Goal: Navigation & Orientation: Understand site structure

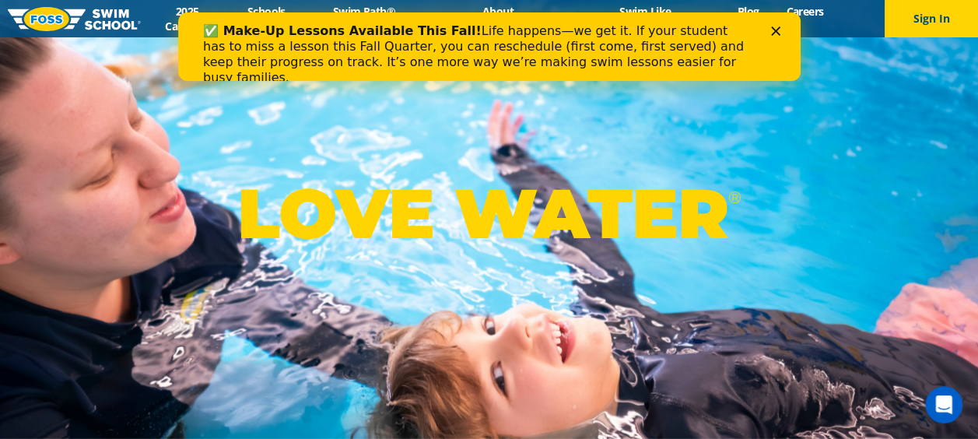
click at [774, 29] on icon "Close" at bounding box center [774, 30] width 9 height 9
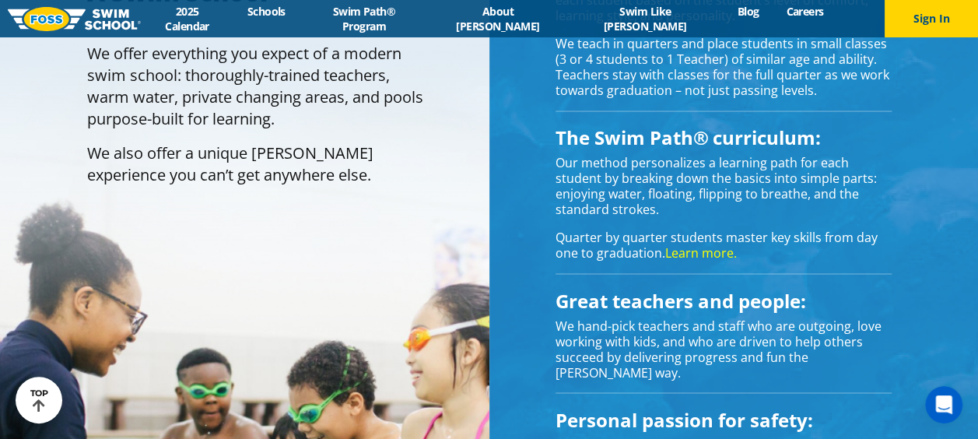
scroll to position [934, 0]
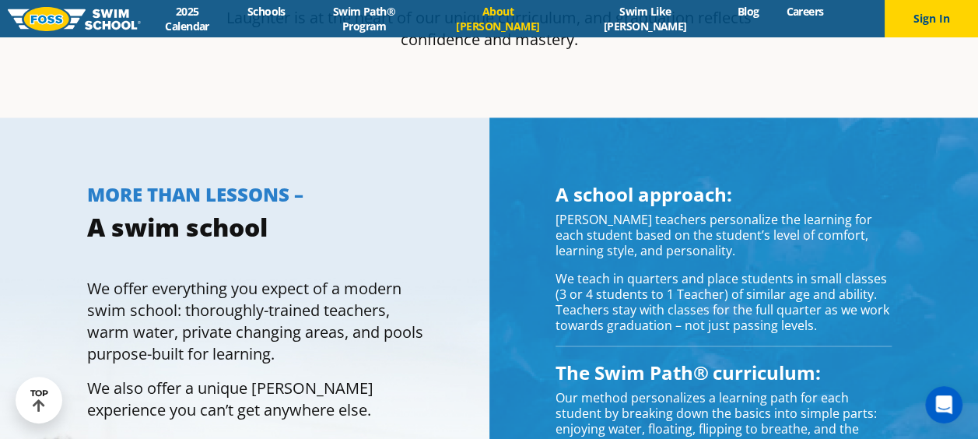
click at [521, 13] on link "About [PERSON_NAME]" at bounding box center [498, 19] width 138 height 30
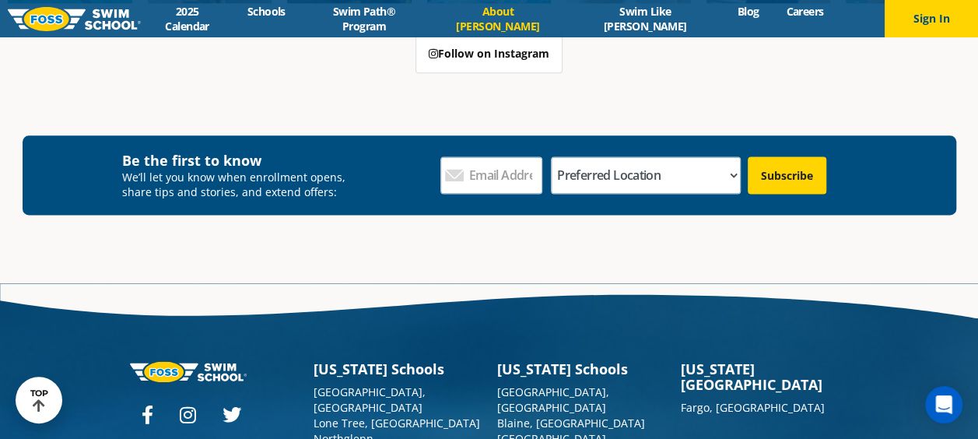
scroll to position [4091, 0]
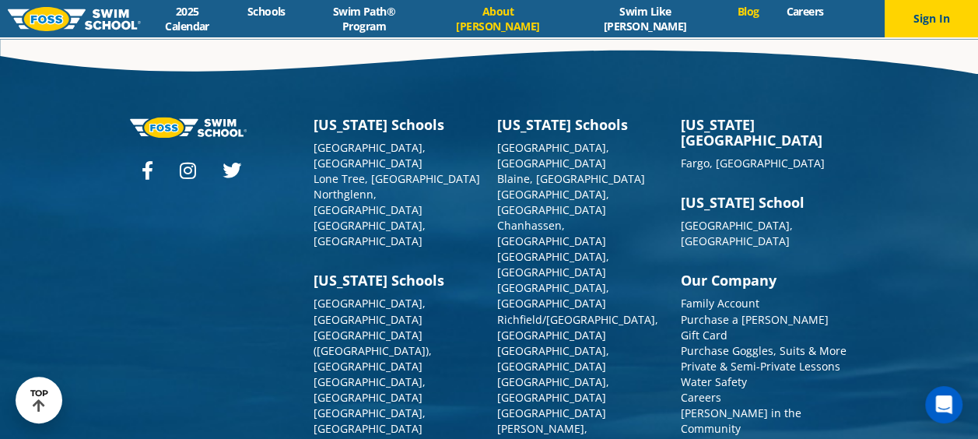
click at [724, 17] on link "Blog" at bounding box center [748, 11] width 49 height 15
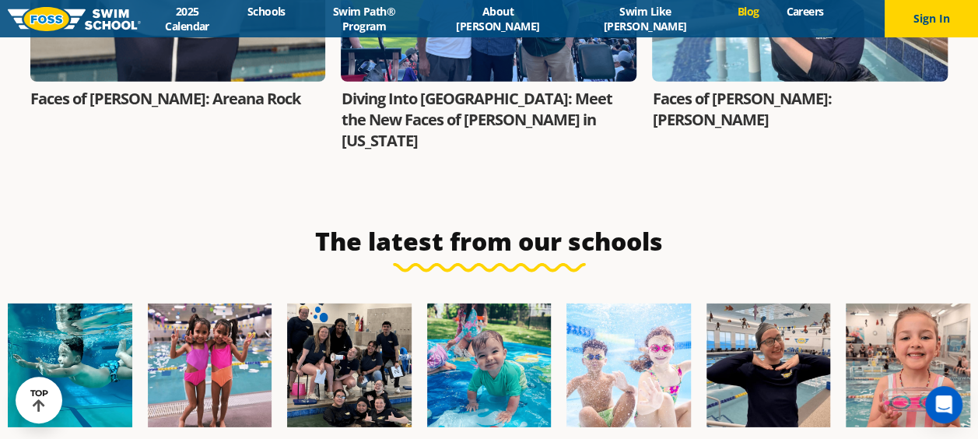
scroll to position [2045, 0]
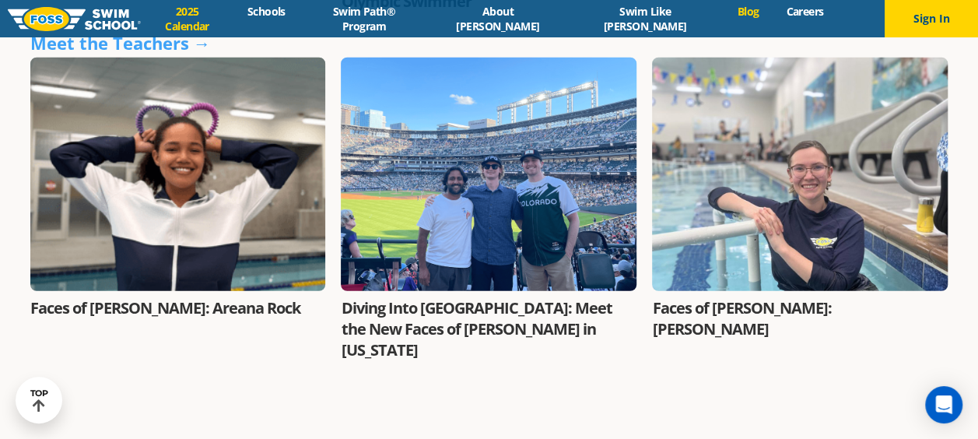
click at [233, 17] on link "2025 Calendar" at bounding box center [187, 19] width 93 height 30
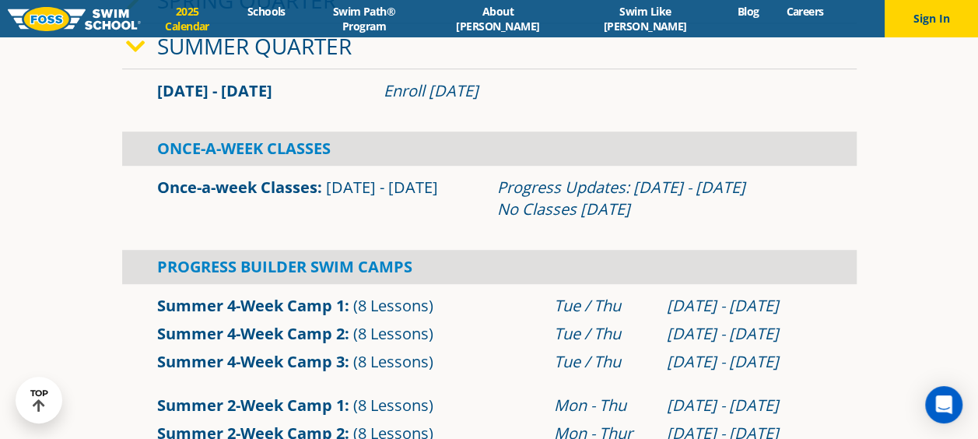
scroll to position [78, 0]
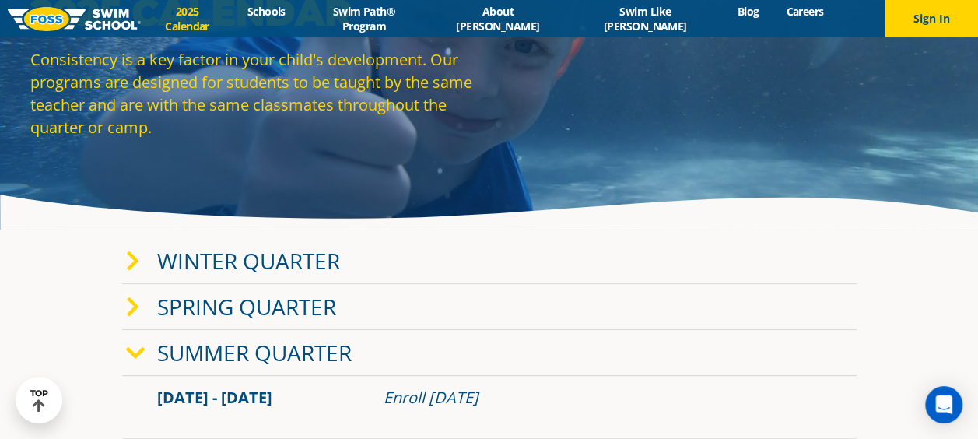
click at [108, 17] on img at bounding box center [74, 19] width 133 height 24
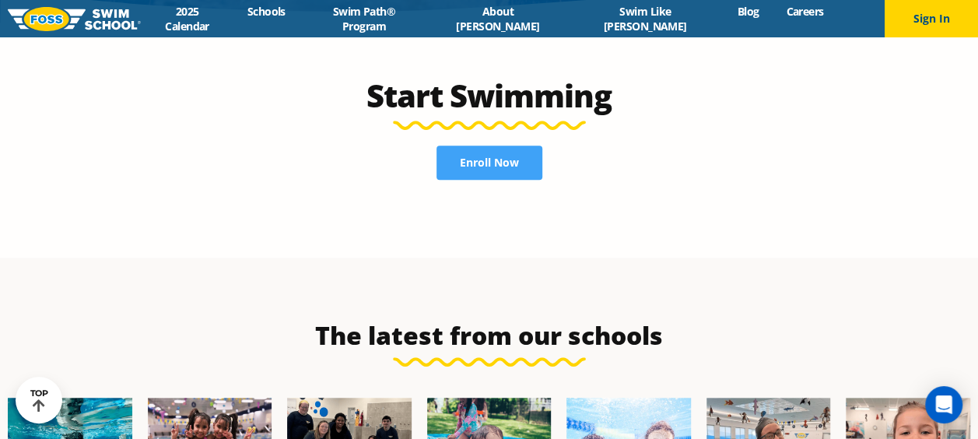
scroll to position [3217, 0]
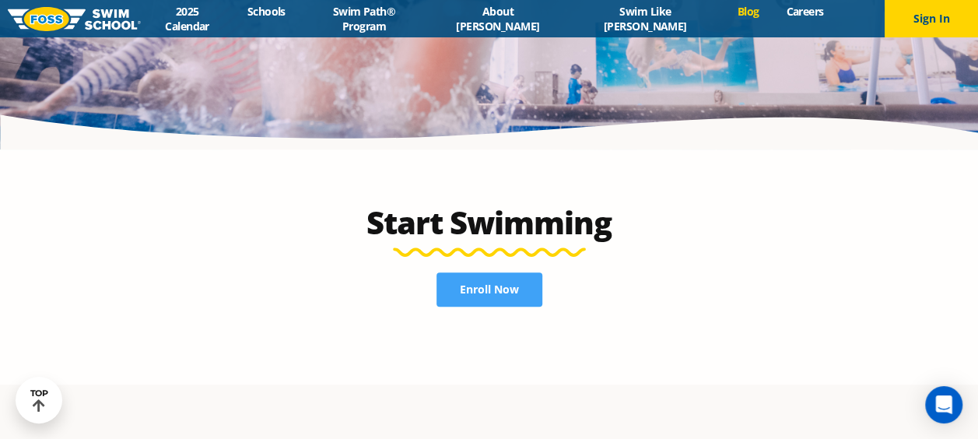
click at [724, 19] on link "Blog" at bounding box center [748, 11] width 49 height 15
